Goal: Task Accomplishment & Management: Complete application form

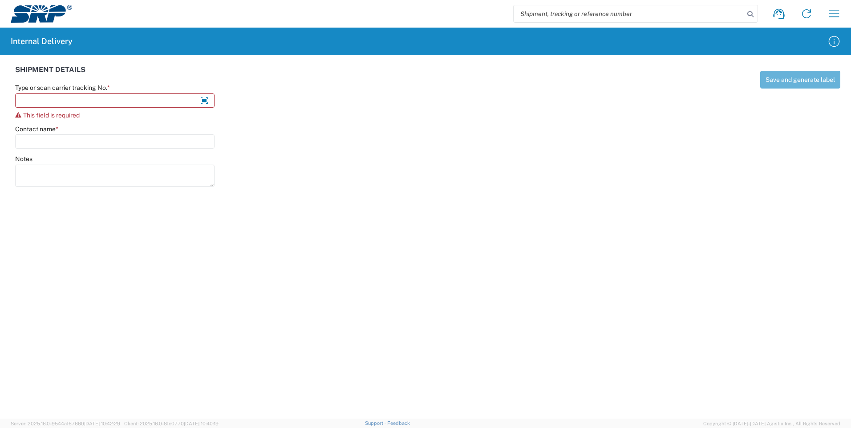
click at [202, 99] on icon at bounding box center [204, 100] width 20 height 20
click at [183, 98] on input "Type or scan carrier tracking No. *" at bounding box center [114, 100] width 199 height 14
click at [142, 100] on input "Type or scan carrier tracking No. *" at bounding box center [114, 100] width 199 height 14
type input "T"
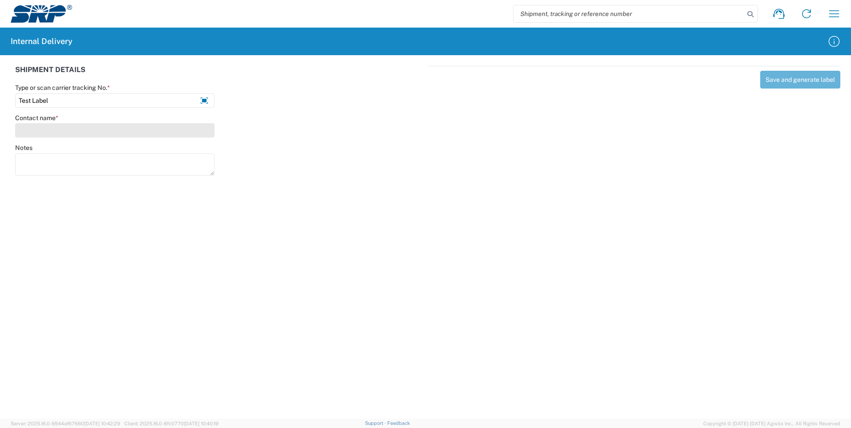
type input "Test Label"
click at [106, 127] on input "Contact name *" at bounding box center [114, 130] width 199 height 14
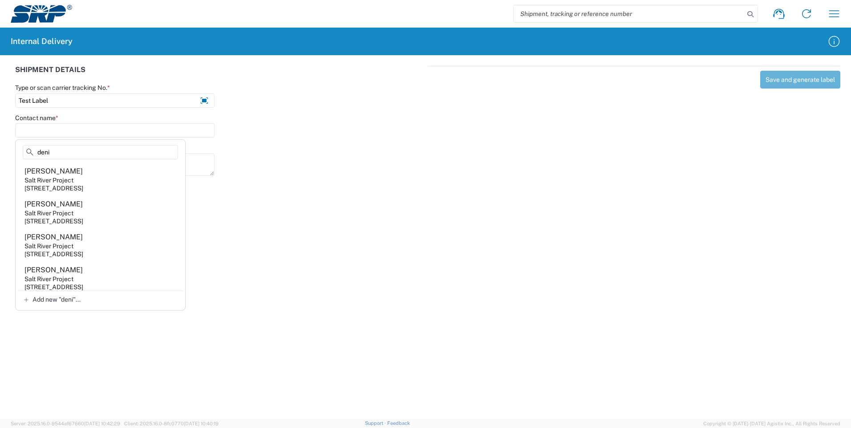
type input "deni"
click at [346, 160] on div "Notes" at bounding box center [220, 164] width 418 height 40
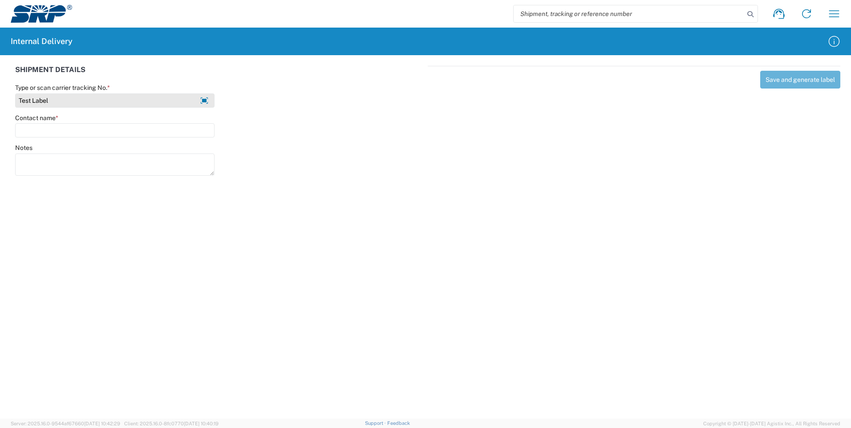
click at [107, 102] on input "Test Label" at bounding box center [114, 100] width 199 height 14
type input "T"
click at [150, 100] on input "Type or scan carrier tracking No. *" at bounding box center [114, 100] width 199 height 14
type input "T"
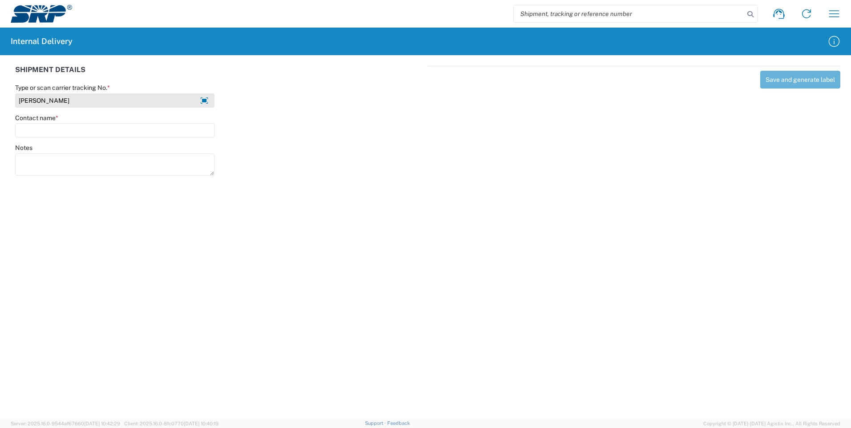
click at [29, 97] on input "[PERSON_NAME]" at bounding box center [114, 100] width 199 height 14
click at [72, 97] on input "APTylerE." at bounding box center [114, 100] width 199 height 14
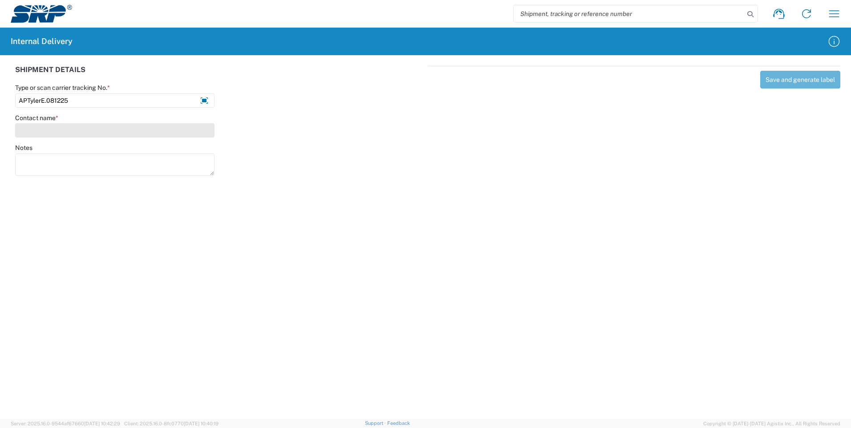
type input "APTylerE.081225"
click at [53, 133] on input "Contact name *" at bounding box center [114, 130] width 199 height 14
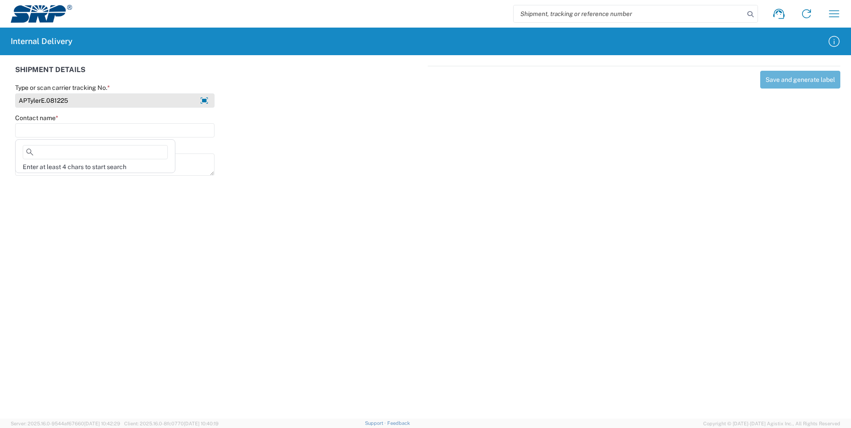
click at [92, 95] on input "APTylerE.081225" at bounding box center [114, 100] width 199 height 14
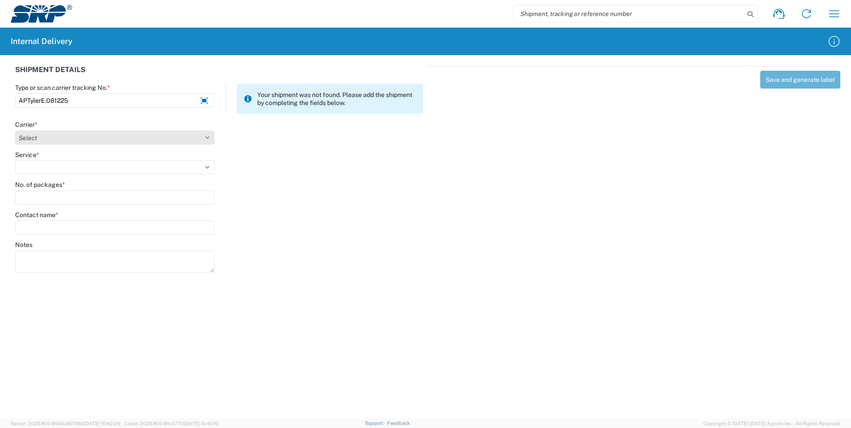
click at [114, 138] on select "Select AcctPay Amazon Logistics ATI Trucking BC Dimerco Logistics Empire Southw…" at bounding box center [114, 137] width 199 height 14
select select "22933"
click at [15, 130] on select "Select AcctPay Amazon Logistics ATI Trucking BC Dimerco Logistics Empire Southw…" at bounding box center [114, 137] width 199 height 14
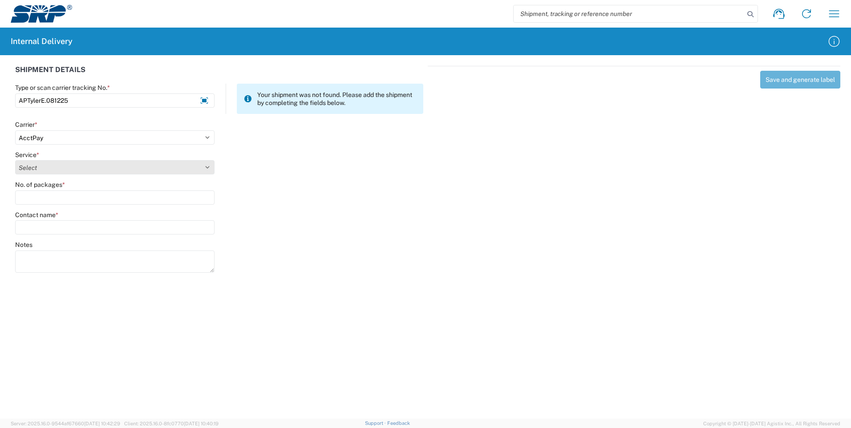
click at [80, 162] on select "Select Ground Inter-Office" at bounding box center [114, 167] width 199 height 14
select select "42403"
click at [15, 160] on select "Select Ground Inter-Office" at bounding box center [114, 167] width 199 height 14
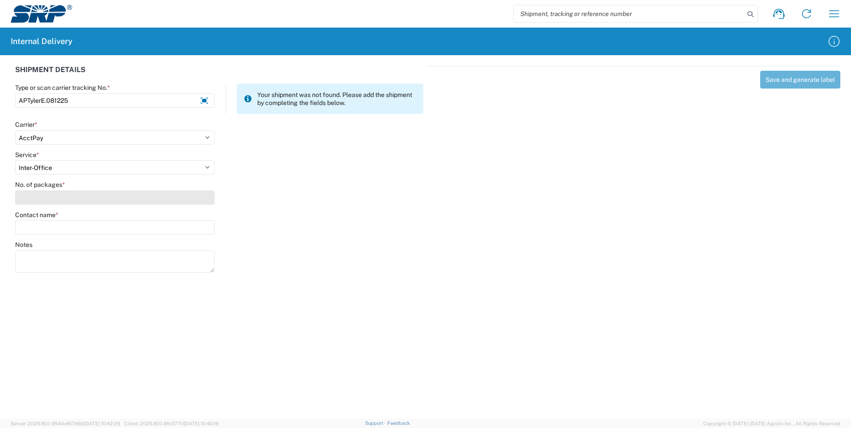
click at [58, 202] on input "No. of packages *" at bounding box center [114, 198] width 199 height 14
type input "1"
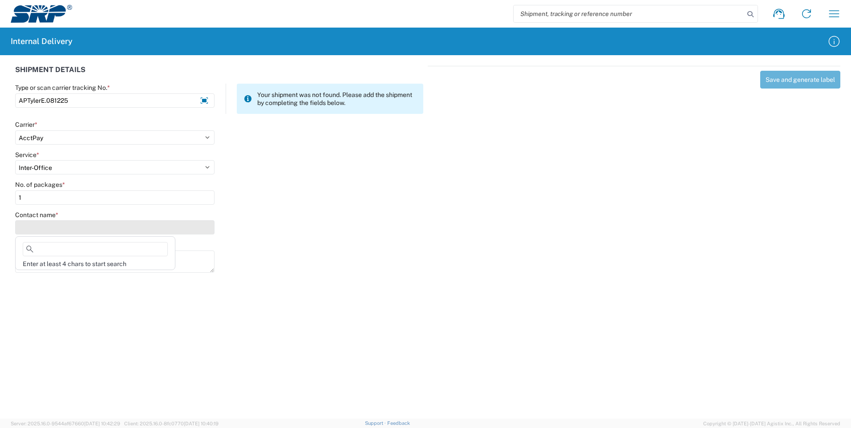
click at [191, 229] on input "Contact name *" at bounding box center [114, 227] width 199 height 14
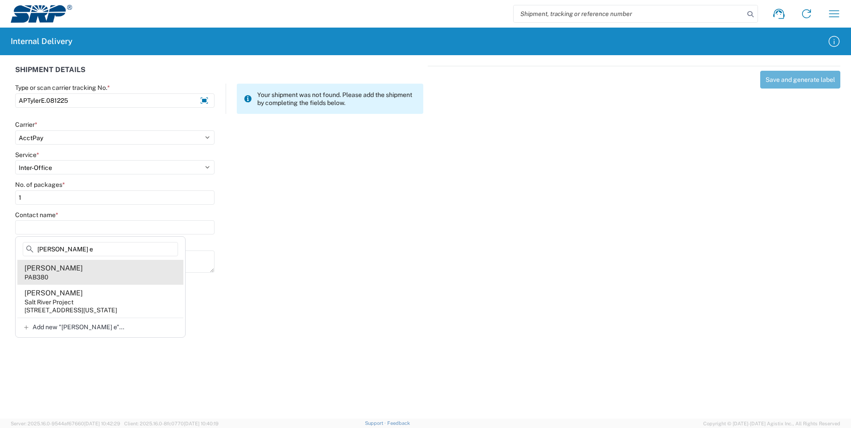
type input "[PERSON_NAME] e"
click at [50, 276] on agx-address-suggestion-item "[PERSON_NAME] PAB380" at bounding box center [100, 272] width 166 height 25
type input "[PERSON_NAME]"
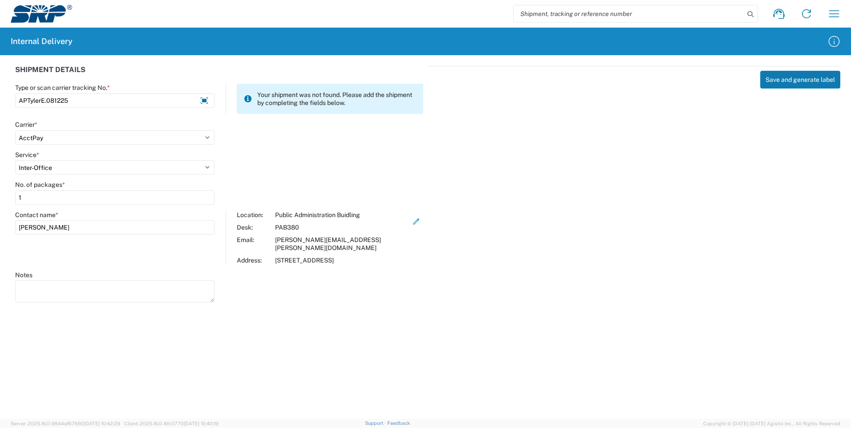
click at [816, 79] on button "Save and generate label" at bounding box center [800, 80] width 80 height 18
click at [828, 40] on icon "button" at bounding box center [834, 41] width 14 height 14
click at [753, 321] on agx-forms-host "Shipment request Shipment tracking Internal delivery Transit update My profile …" at bounding box center [425, 214] width 851 height 428
click at [247, 99] on icon at bounding box center [247, 98] width 7 height 7
